Goal: Information Seeking & Learning: Learn about a topic

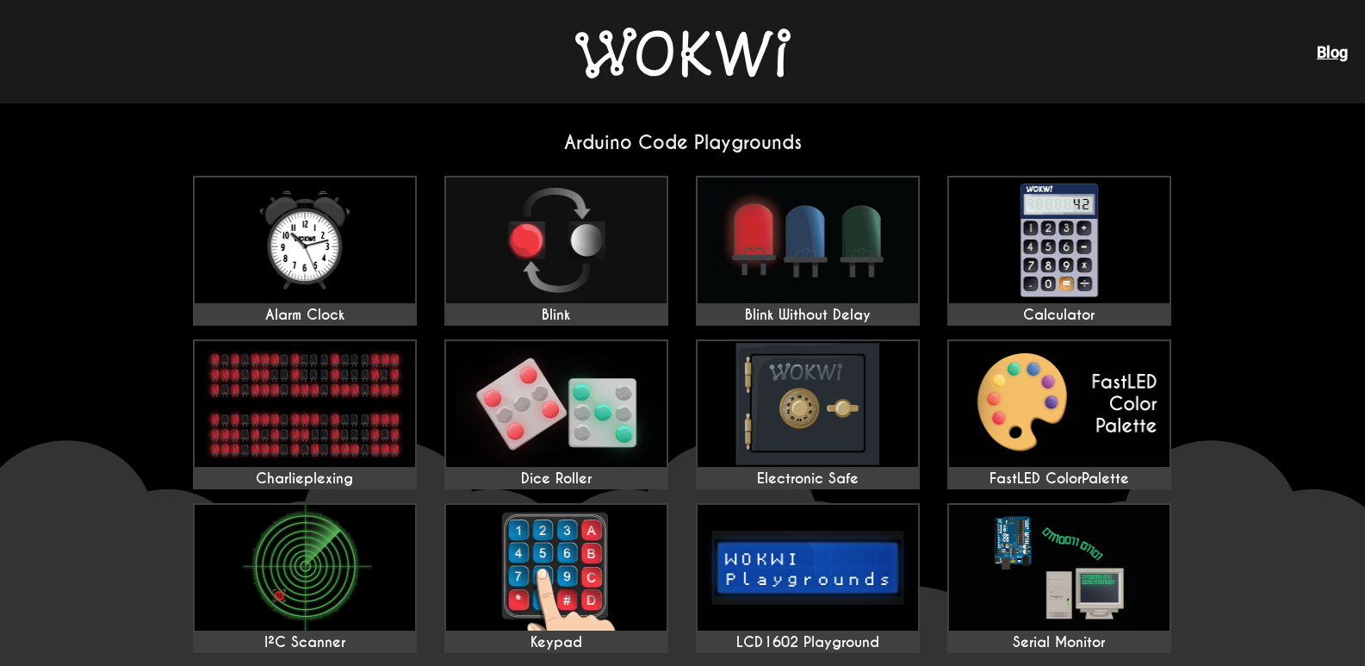
click at [1175, 285] on div "Alarm Clock Blink Blink Without Delay Calculator Charlieplexing Dice Roller Ele…" at bounding box center [682, 660] width 1007 height 982
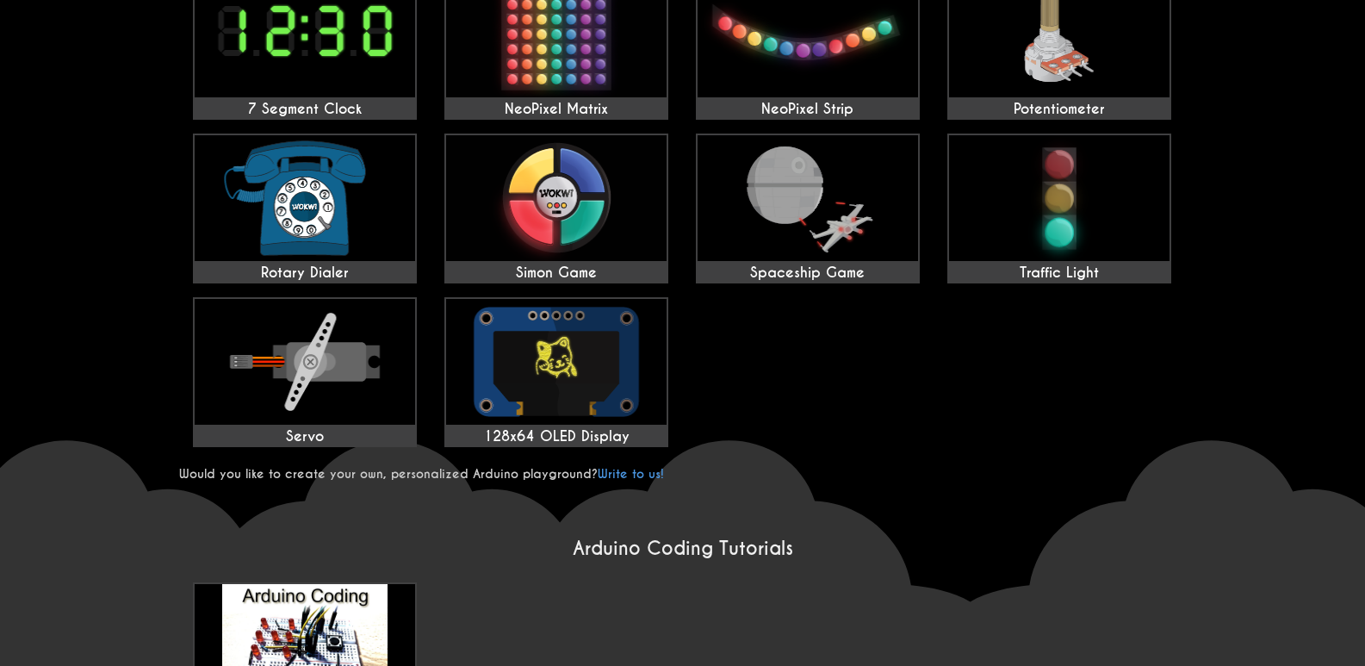
scroll to position [699, 0]
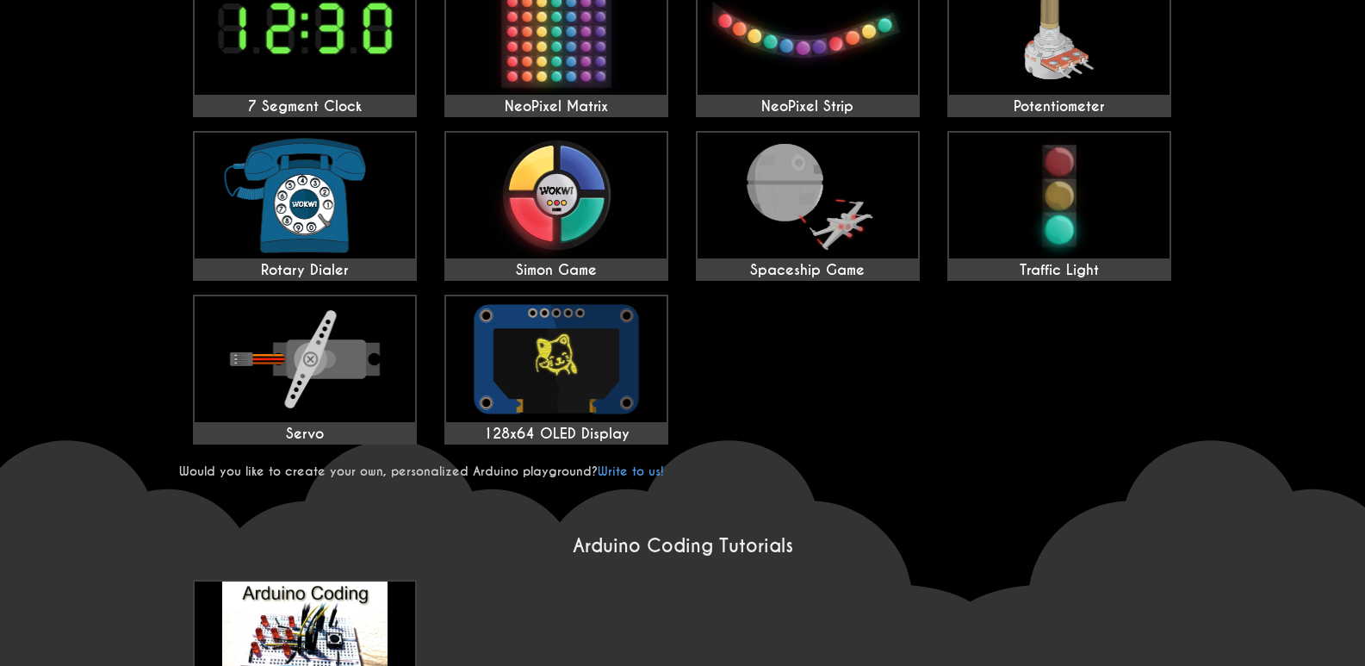
drag, startPoint x: 749, startPoint y: 383, endPoint x: 788, endPoint y: 498, distance: 120.9
click at [788, 498] on wokwi-home "Arduino Code Playgrounds Alarm Clock Blink Blink Without Delay Calculator Charl…" at bounding box center [682, 355] width 1365 height 1902
drag, startPoint x: 1112, startPoint y: 405, endPoint x: 1156, endPoint y: 435, distance: 53.3
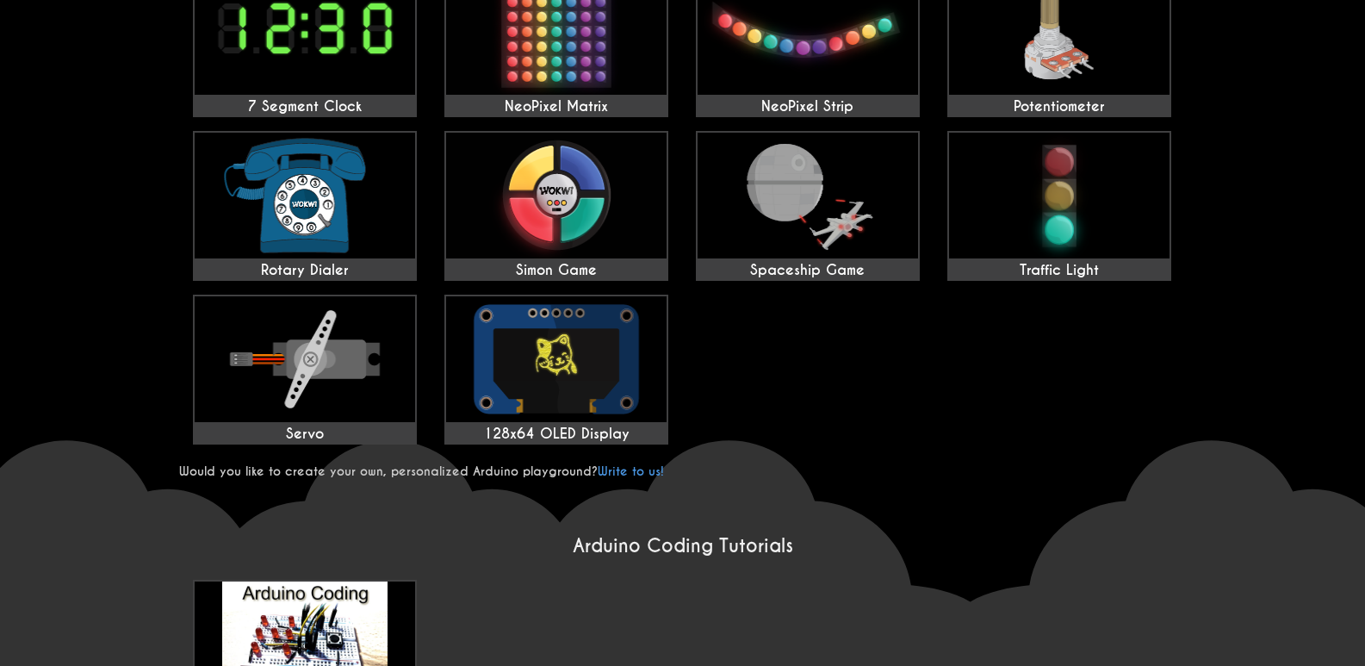
drag, startPoint x: 940, startPoint y: 378, endPoint x: 861, endPoint y: 400, distance: 82.1
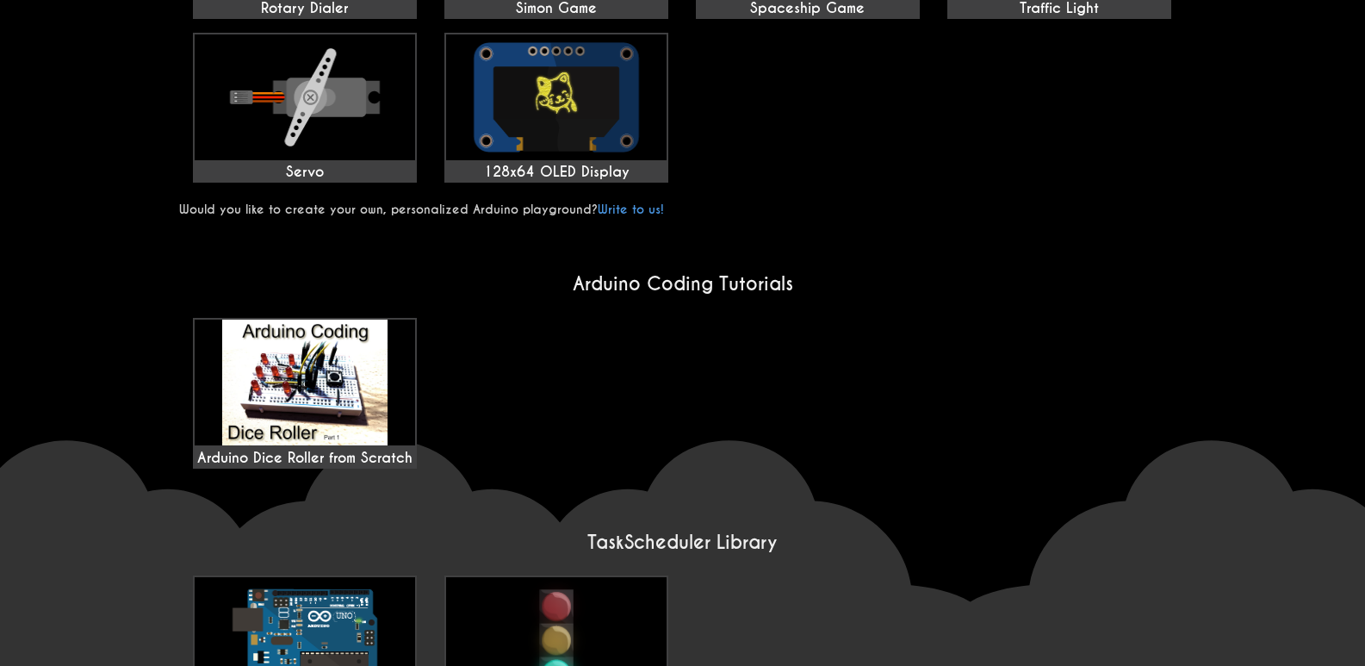
scroll to position [961, 0]
click at [1103, 568] on div "Task Scheduler Playground Traffic Light Challenge" at bounding box center [682, 650] width 1007 height 164
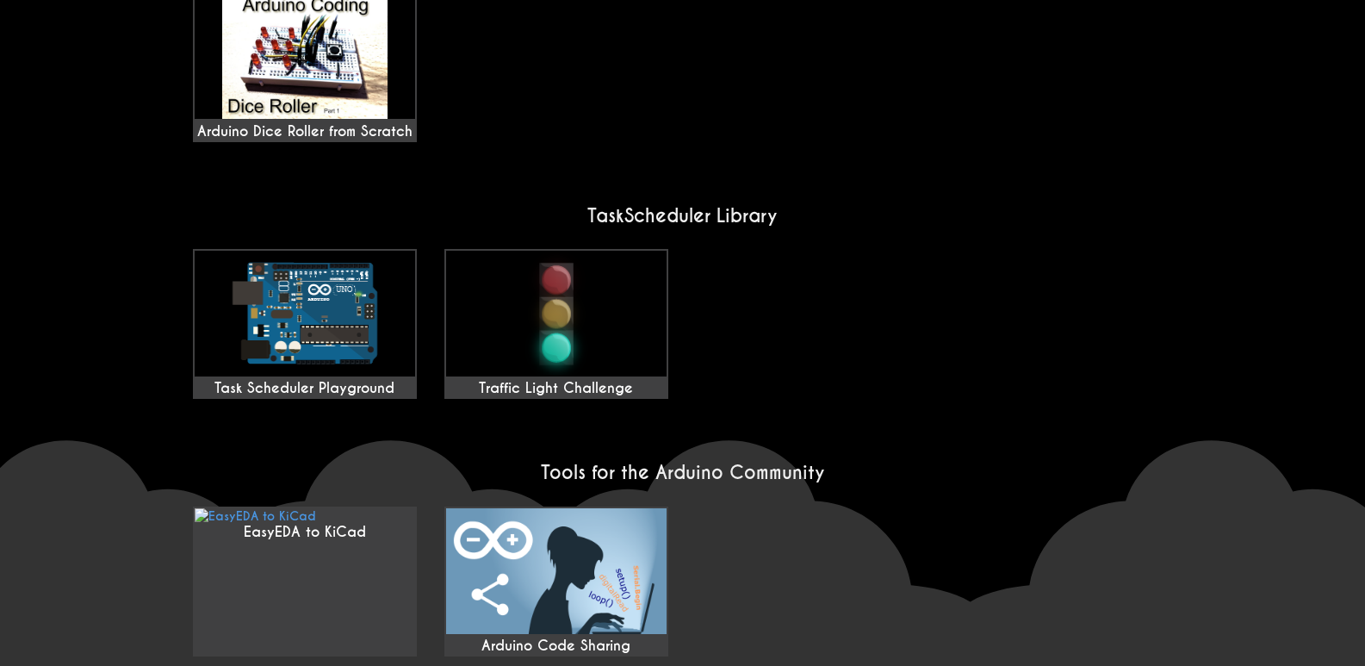
scroll to position [1305, 0]
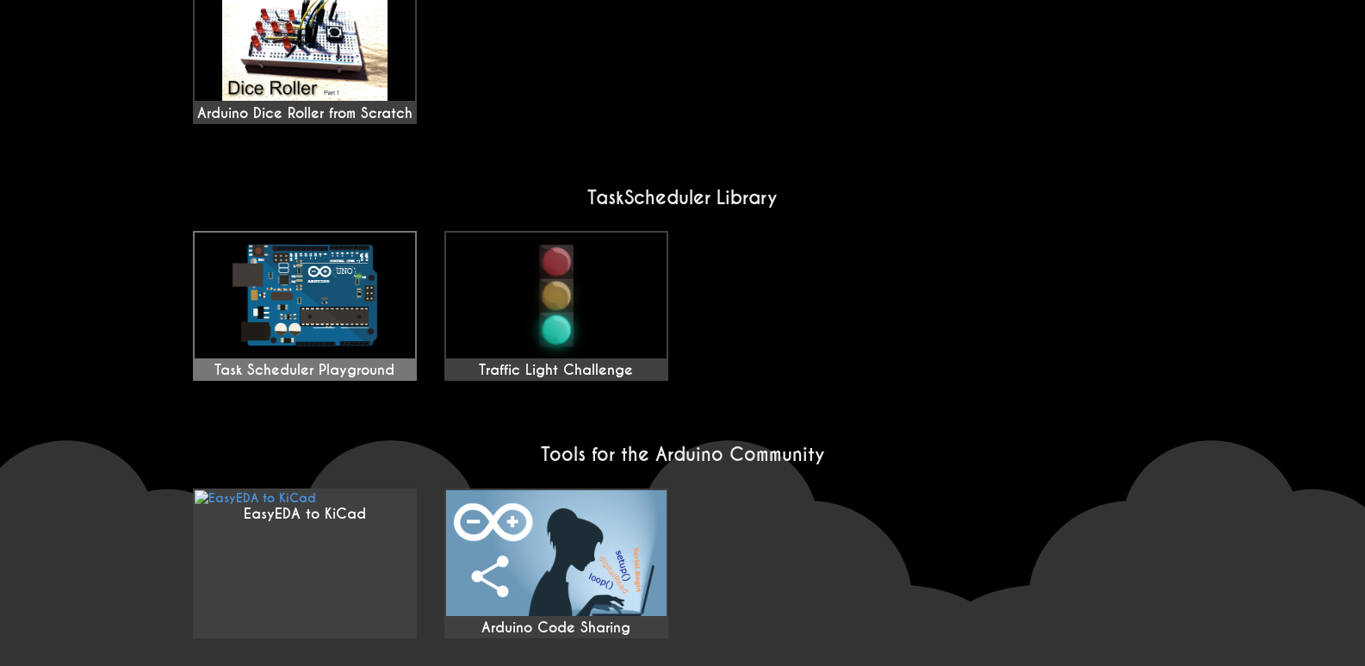
click at [376, 232] on img at bounding box center [305, 295] width 220 height 126
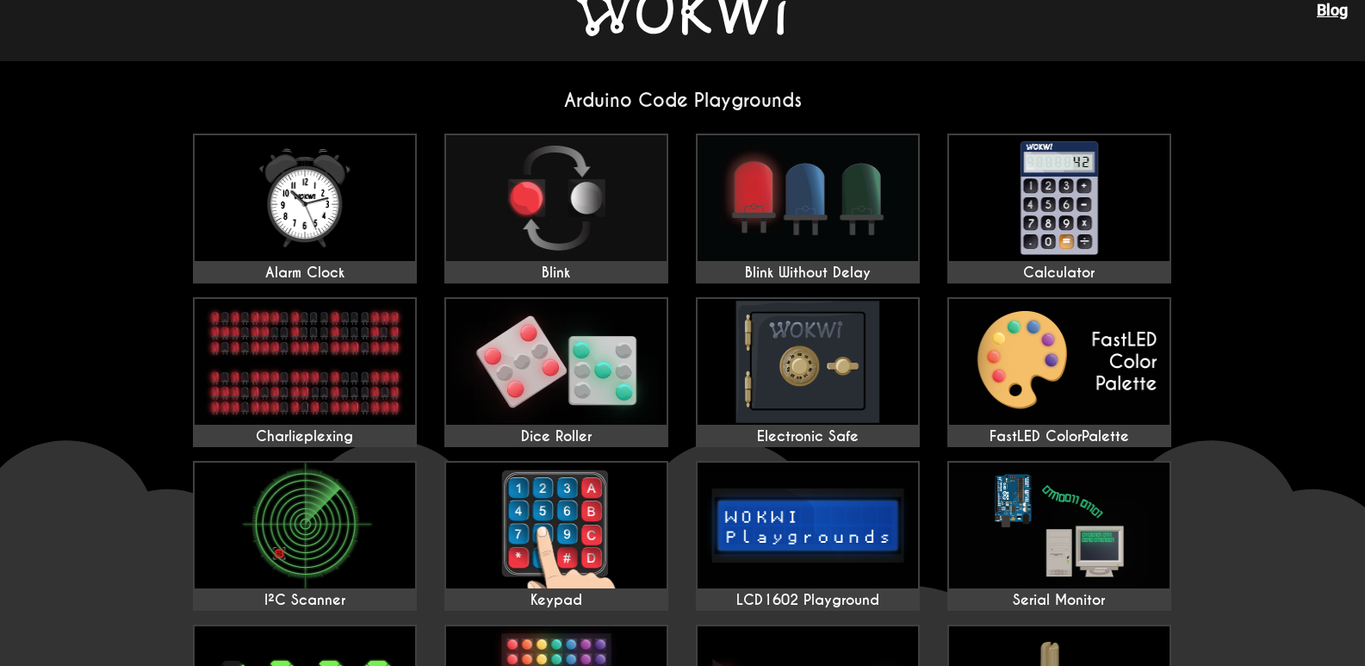
scroll to position [0, 0]
